Goal: Entertainment & Leisure: Consume media (video, audio)

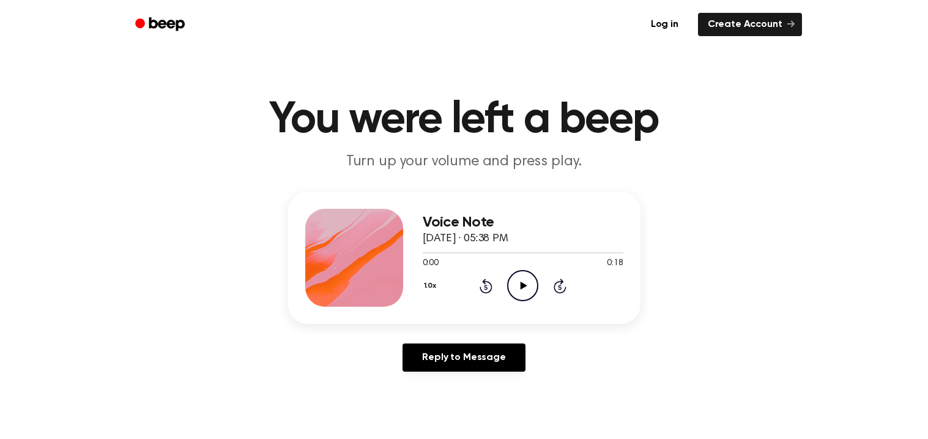
click at [530, 278] on icon "Play Audio" at bounding box center [522, 285] width 31 height 31
click at [515, 286] on icon "Play Audio" at bounding box center [522, 285] width 31 height 31
click at [515, 286] on icon "Pause Audio" at bounding box center [522, 285] width 31 height 31
click at [515, 281] on icon "Play Audio" at bounding box center [522, 285] width 31 height 31
click at [510, 280] on icon "Play Audio" at bounding box center [522, 285] width 31 height 31
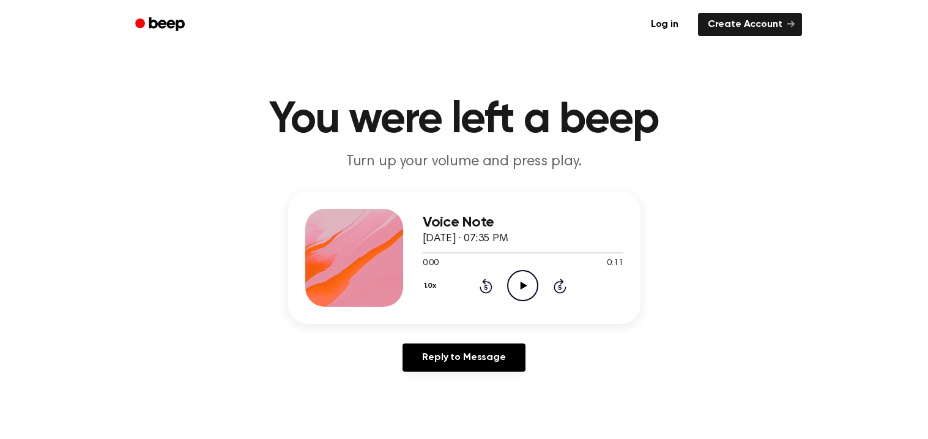
click at [538, 277] on icon "Play Audio" at bounding box center [522, 285] width 31 height 31
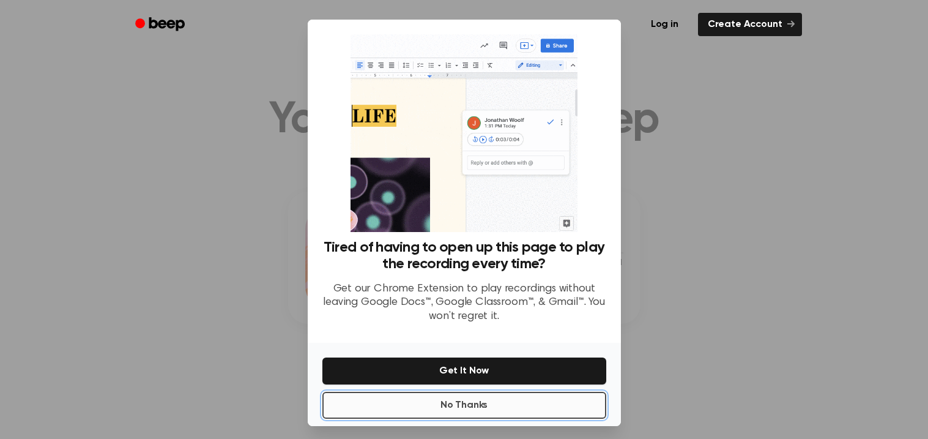
click at [456, 405] on button "No Thanks" at bounding box center [464, 405] width 284 height 27
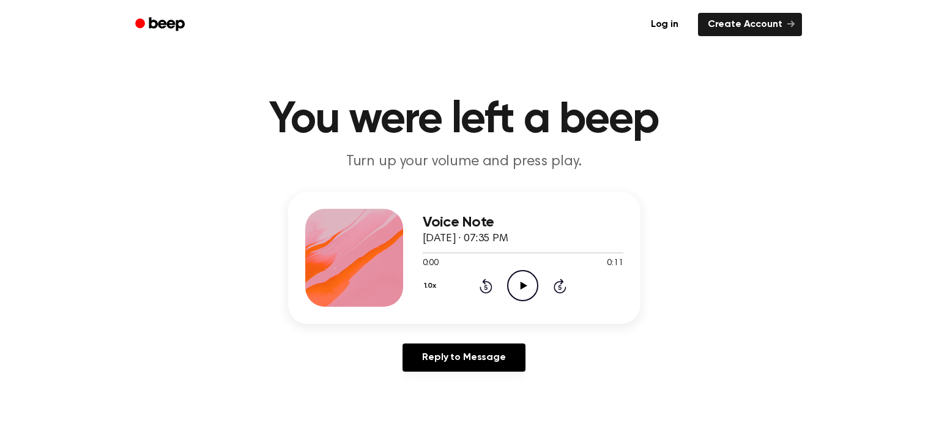
click at [521, 285] on icon at bounding box center [524, 285] width 7 height 8
click at [520, 291] on icon "Play Audio" at bounding box center [522, 285] width 31 height 31
click at [504, 286] on div "1.0x Rewind 5 seconds Play Audio Skip 5 seconds" at bounding box center [523, 285] width 201 height 31
click at [511, 285] on icon "Play Audio" at bounding box center [522, 285] width 31 height 31
click at [508, 292] on icon "Play Audio" at bounding box center [522, 285] width 31 height 31
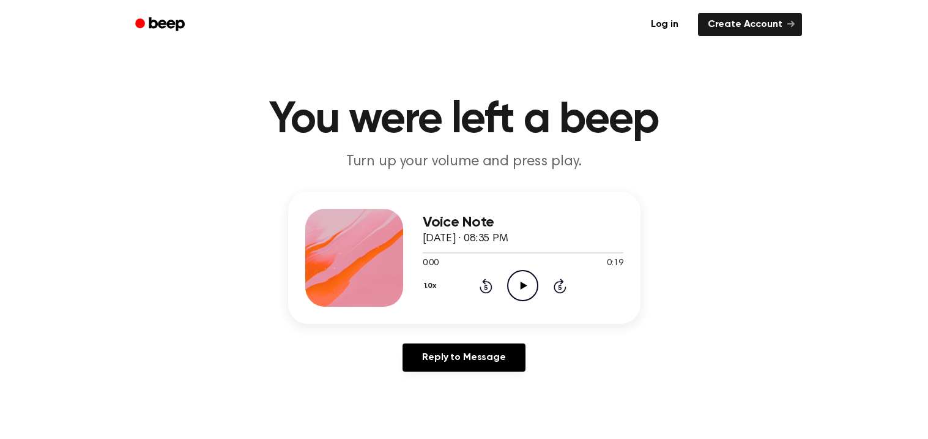
click at [526, 291] on icon "Play Audio" at bounding box center [522, 285] width 31 height 31
click at [518, 274] on icon "Play Audio" at bounding box center [522, 285] width 31 height 31
click at [507, 277] on icon "Play Audio" at bounding box center [522, 285] width 31 height 31
click at [507, 277] on icon "Pause Audio" at bounding box center [522, 285] width 31 height 31
click at [511, 289] on icon "Play Audio" at bounding box center [522, 285] width 31 height 31
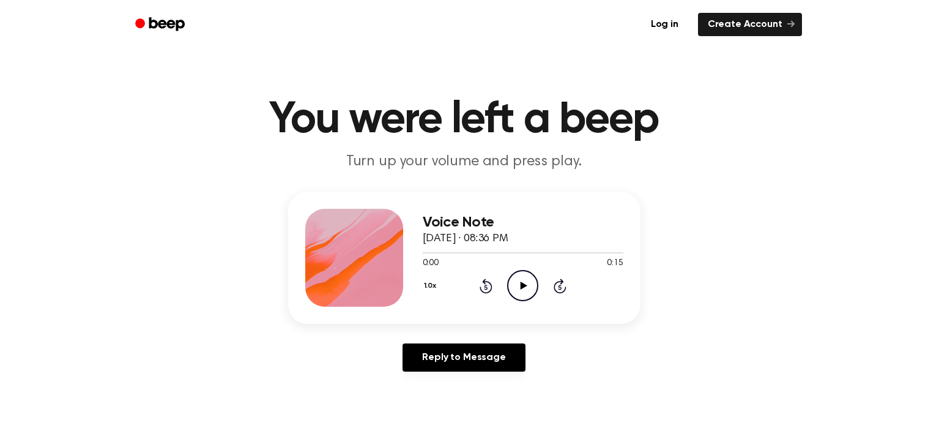
click at [516, 276] on icon "Play Audio" at bounding box center [522, 285] width 31 height 31
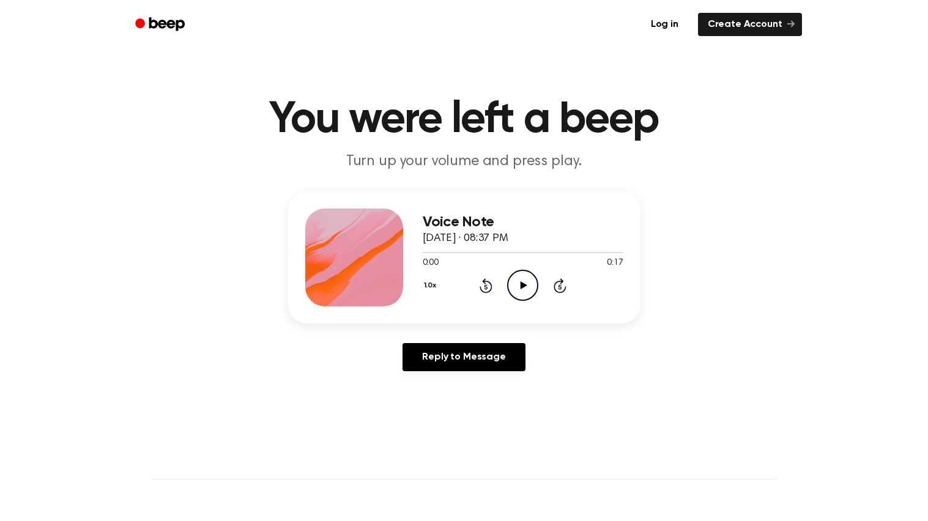
click at [513, 282] on icon "Play Audio" at bounding box center [522, 285] width 31 height 31
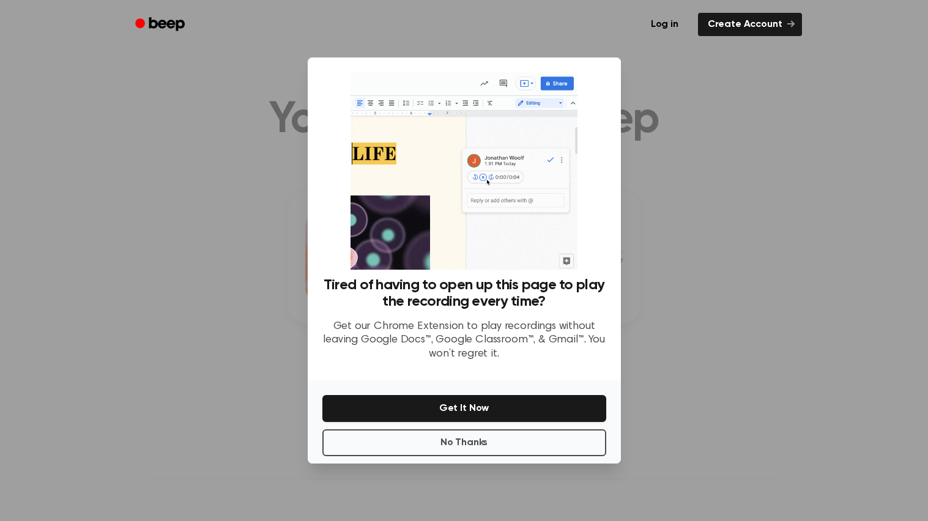
click at [496, 429] on div "No Thanks Get It Now" at bounding box center [464, 422] width 313 height 83
click at [487, 436] on button "No Thanks" at bounding box center [464, 443] width 284 height 27
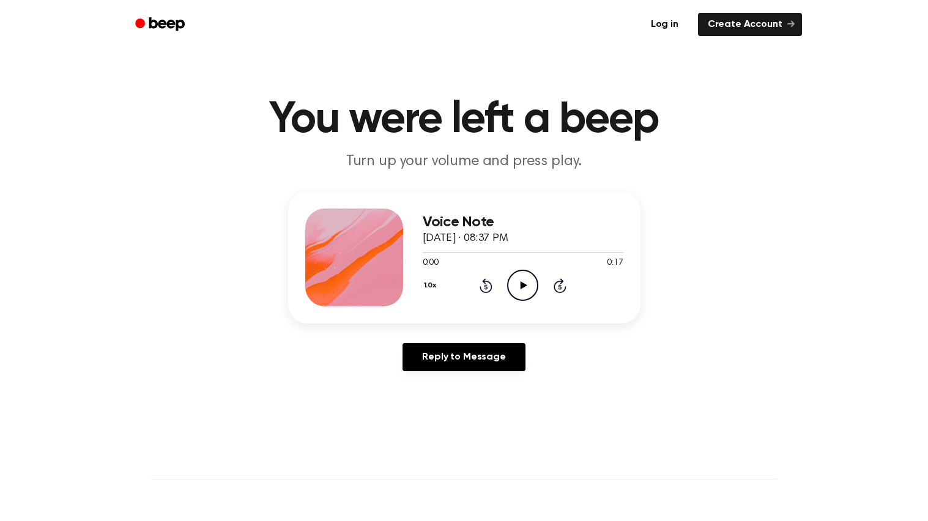
click at [518, 288] on icon "Play Audio" at bounding box center [522, 285] width 31 height 31
click at [535, 286] on icon "Play Audio" at bounding box center [522, 285] width 31 height 31
click at [513, 283] on icon "Play Audio" at bounding box center [522, 285] width 31 height 31
click at [515, 283] on icon "Play Audio" at bounding box center [522, 285] width 31 height 31
click at [527, 285] on icon "Pause Audio" at bounding box center [522, 285] width 31 height 31
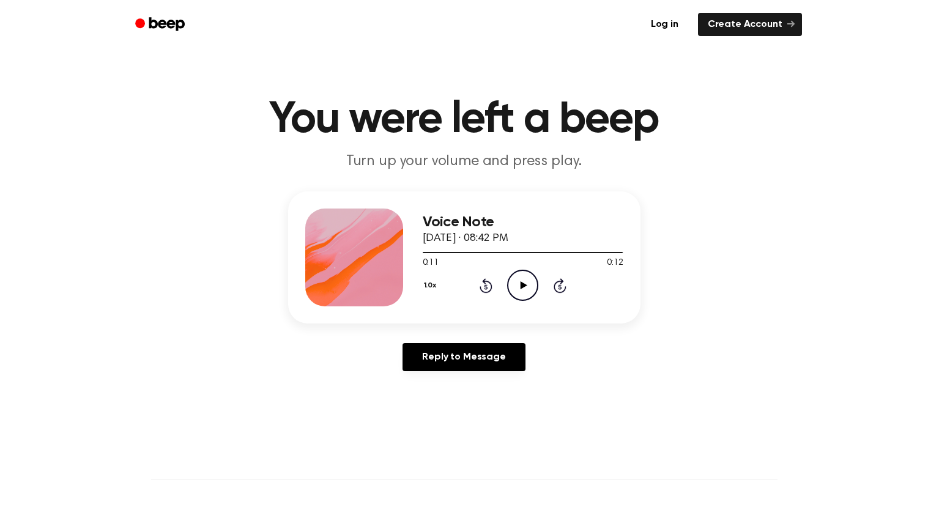
click at [527, 285] on icon "Play Audio" at bounding box center [522, 285] width 31 height 31
click at [507, 289] on icon "Play Audio" at bounding box center [522, 285] width 31 height 31
